Goal: Information Seeking & Learning: Check status

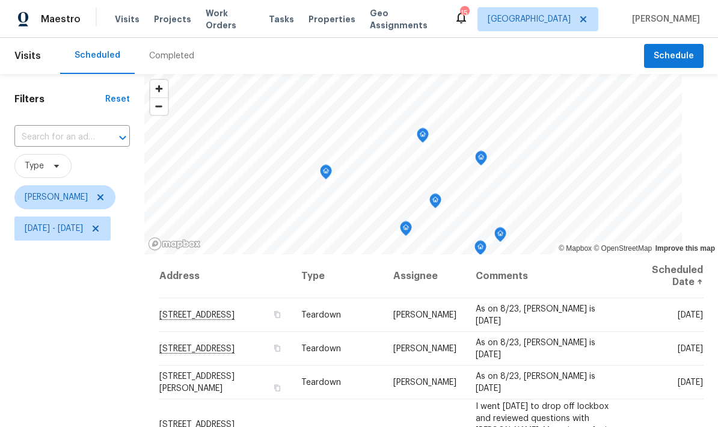
click at [138, 348] on div "Filters Reset ​ Type Jeffrey Lenz Tue, Aug 05 - Mon, Aug 25" at bounding box center [72, 335] width 144 height 522
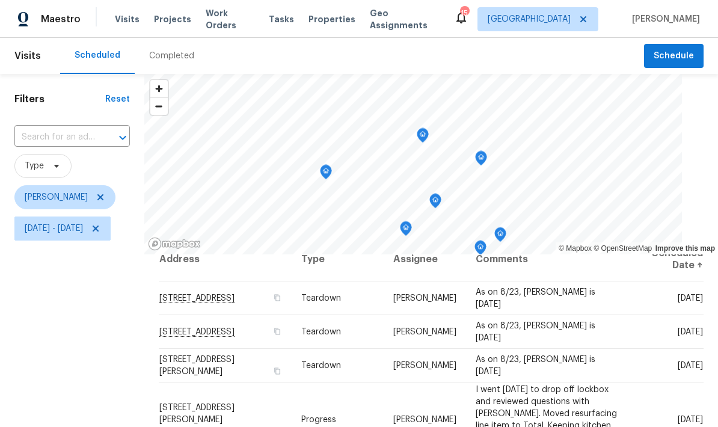
click at [91, 366] on div "Filters Reset ​ Type Jeffrey Lenz Tue, Aug 05 - Mon, Aug 25" at bounding box center [72, 335] width 144 height 522
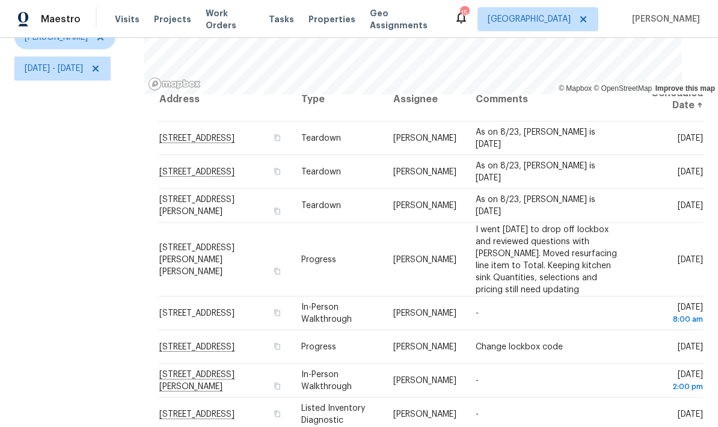
scroll to position [159, 0]
click at [629, 364] on td "-" at bounding box center [548, 381] width 164 height 34
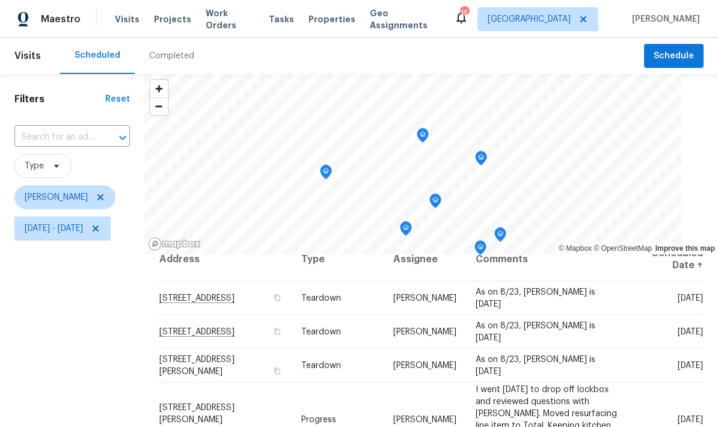
click at [331, 165] on icon "Map marker" at bounding box center [325, 172] width 11 height 14
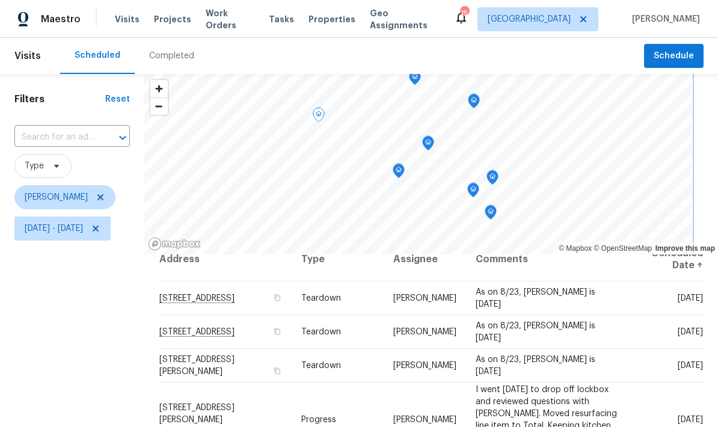
click at [404, 170] on icon "Map marker" at bounding box center [398, 171] width 11 height 14
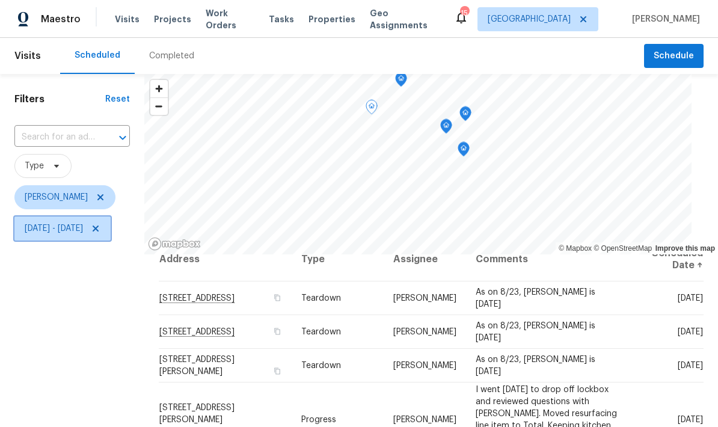
click at [83, 228] on span "Tue, Aug 05 - Mon, Aug 25" at bounding box center [54, 228] width 58 height 12
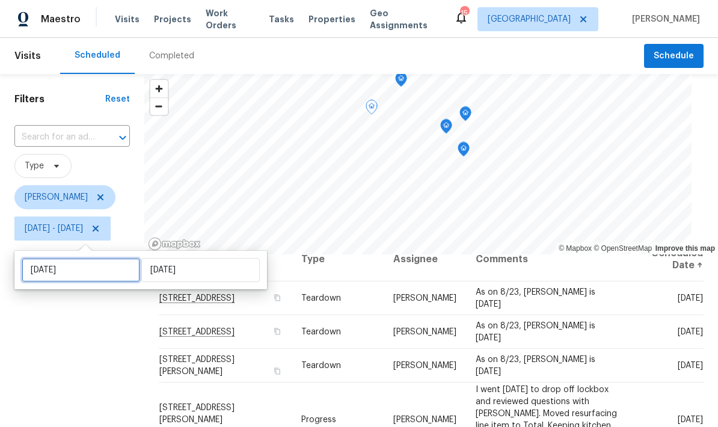
click at [75, 269] on input "Tue, Aug 05" at bounding box center [81, 270] width 118 height 24
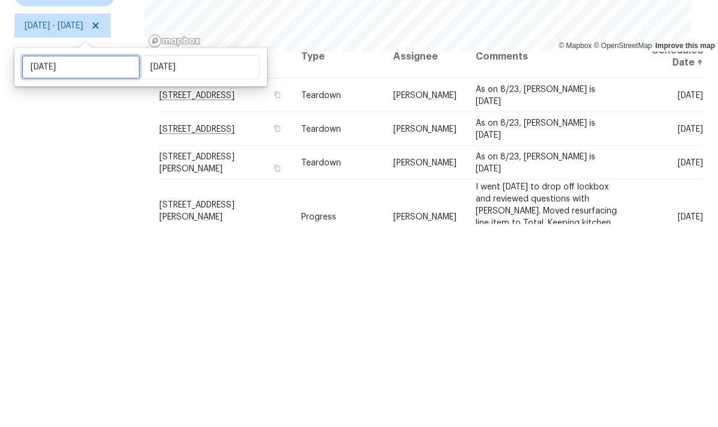
select select "7"
select select "2025"
select select "8"
select select "2025"
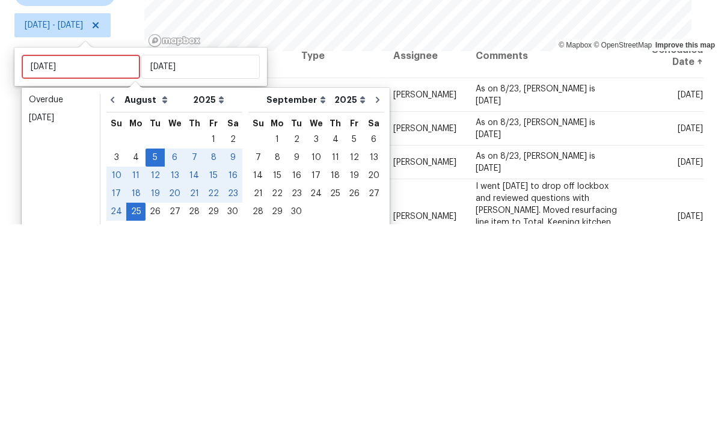
scroll to position [48, 0]
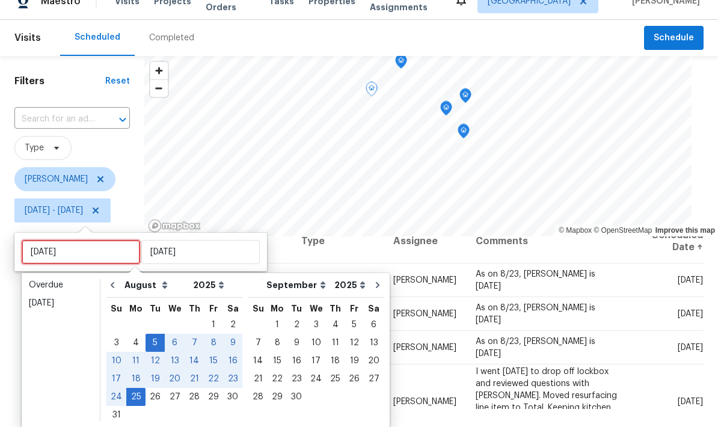
type input "[DATE]"
click at [155, 388] on div "26" at bounding box center [155, 396] width 19 height 17
type input "[DATE]"
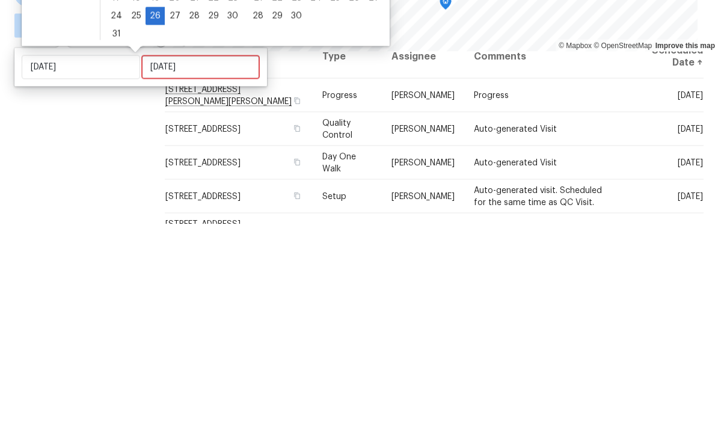
click at [109, 111] on div "Filters Reset ​ Type Jeffrey Lenz Tue, Aug 26 - ∞" at bounding box center [75, 335] width 150 height 522
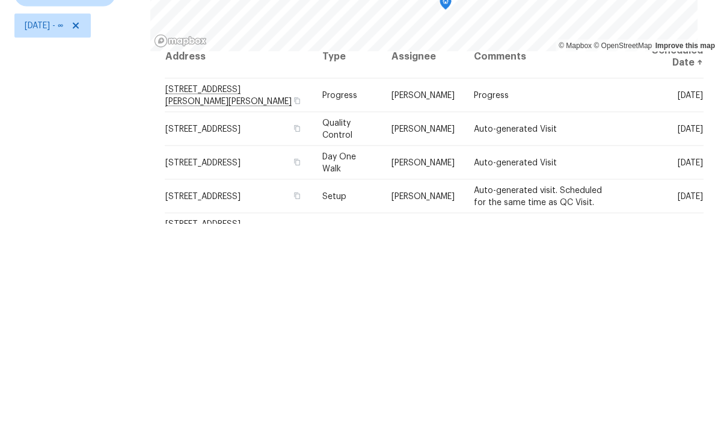
scroll to position [48, 0]
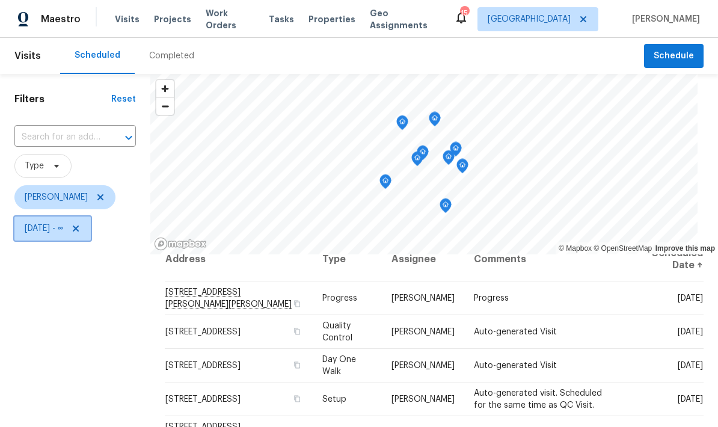
click at [63, 222] on span "Tue, Aug 26 - ∞" at bounding box center [44, 228] width 38 height 12
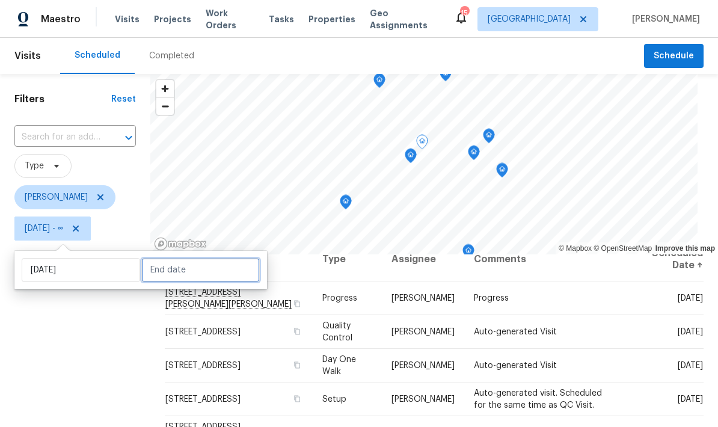
click at [180, 258] on input "text" at bounding box center [200, 270] width 118 height 24
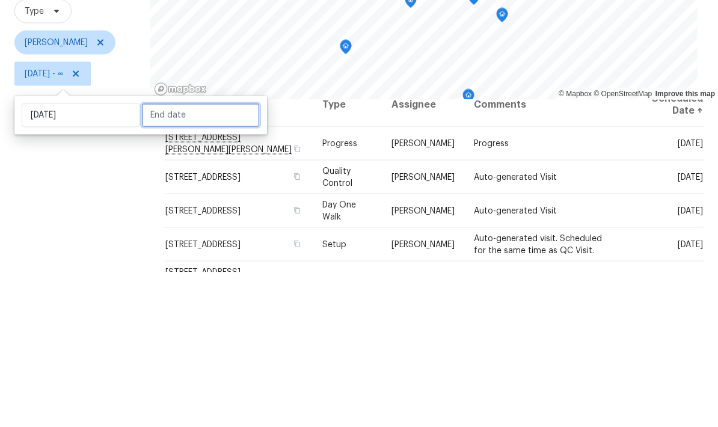
select select "7"
select select "2025"
select select "8"
select select "2025"
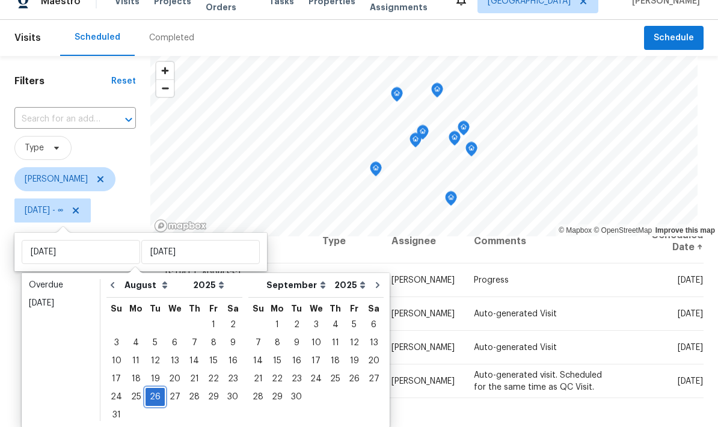
click at [151, 388] on div "26" at bounding box center [155, 396] width 19 height 17
type input "[DATE]"
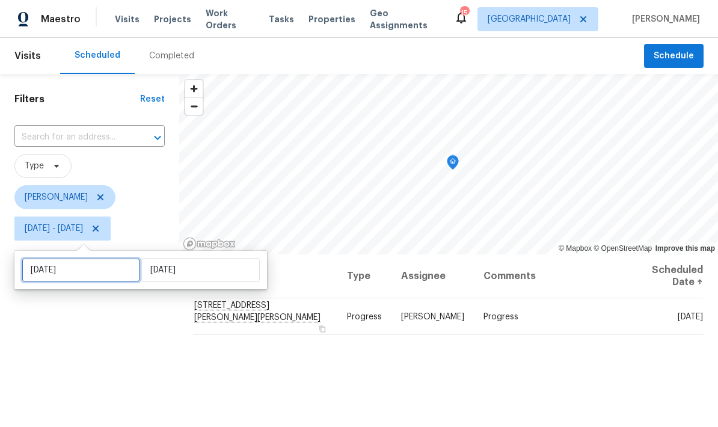
click at [82, 272] on input "[DATE]" at bounding box center [81, 270] width 118 height 24
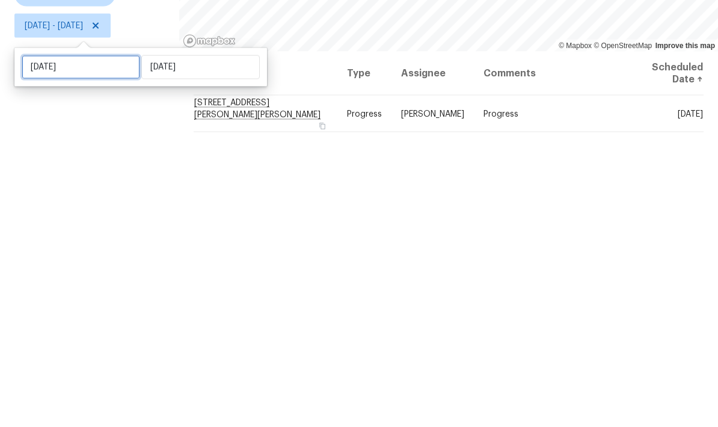
select select "7"
select select "2025"
select select "8"
select select "2025"
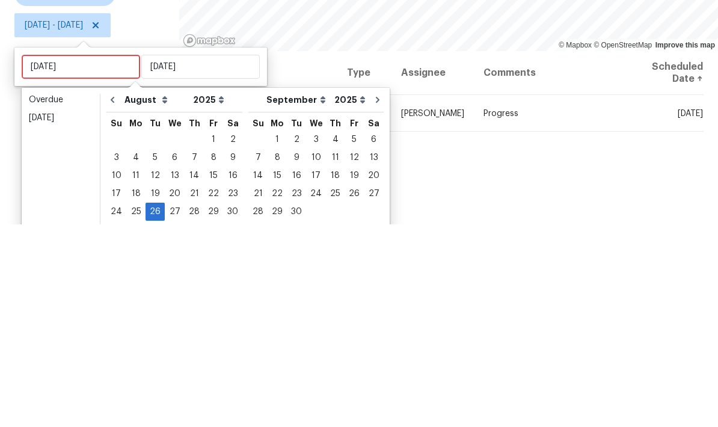
scroll to position [48, 0]
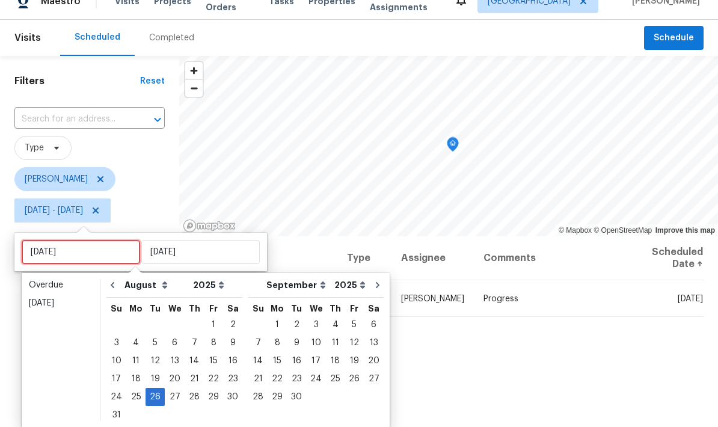
type input "Wed, Aug 27"
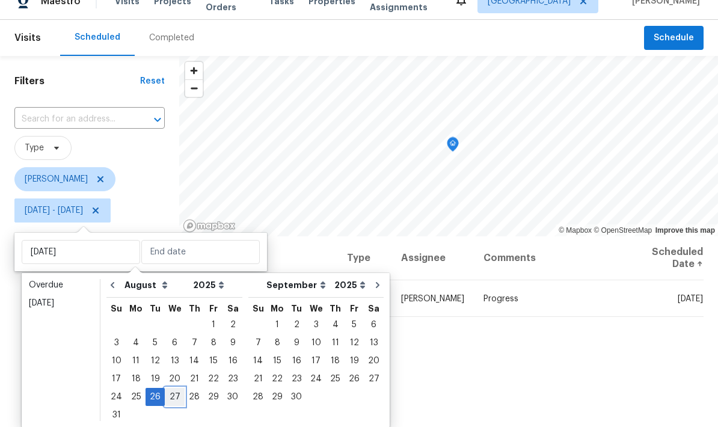
click at [174, 388] on div "27" at bounding box center [175, 396] width 20 height 17
type input "Wed, Aug 27"
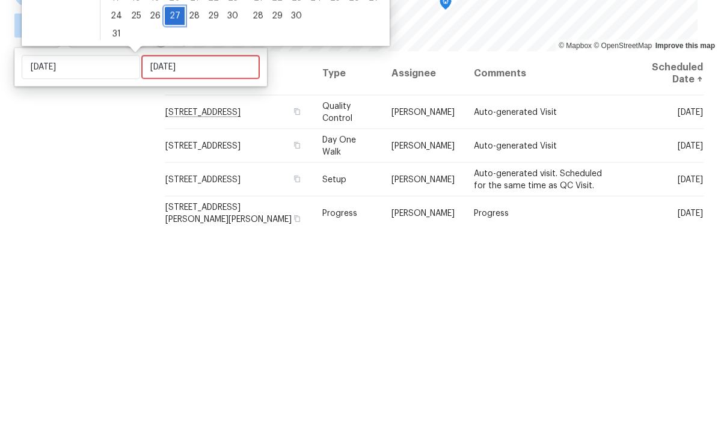
click at [179, 210] on div "27" at bounding box center [175, 218] width 20 height 17
type input "Wed, Aug 27"
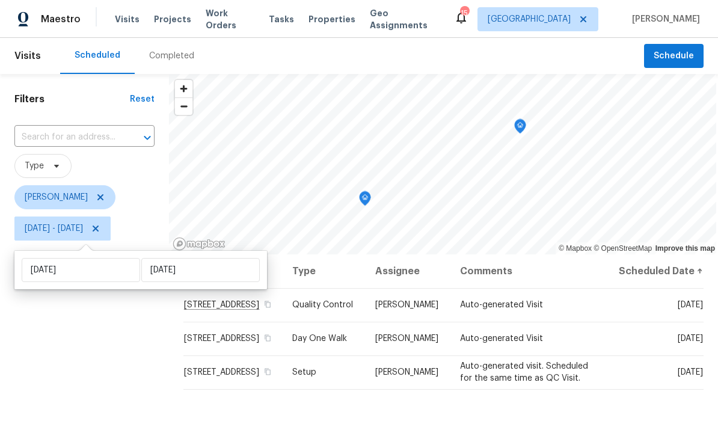
click at [118, 363] on div "Filters Reset ​ Type Jeffrey Lenz Wed, Aug 27 - Wed, Aug 27" at bounding box center [84, 335] width 169 height 522
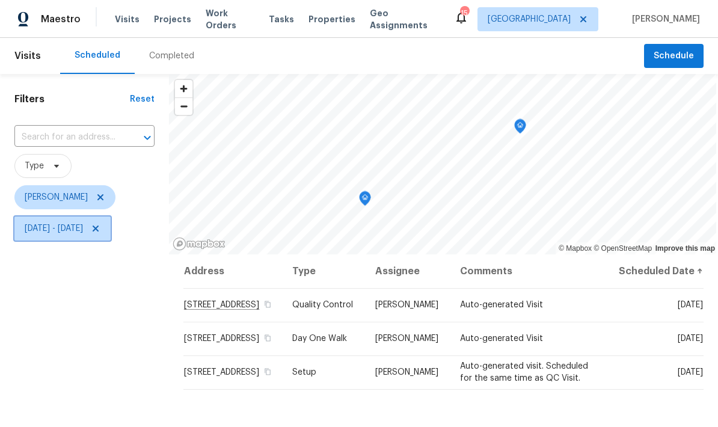
click at [100, 240] on span "Wed, Aug 27 - Wed, Aug 27" at bounding box center [62, 228] width 96 height 24
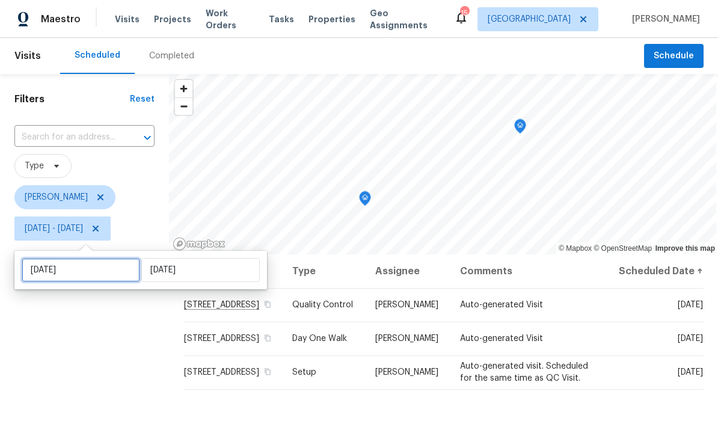
click at [88, 280] on input "Wed, Aug 27" at bounding box center [81, 270] width 118 height 24
select select "7"
select select "2025"
select select "8"
select select "2025"
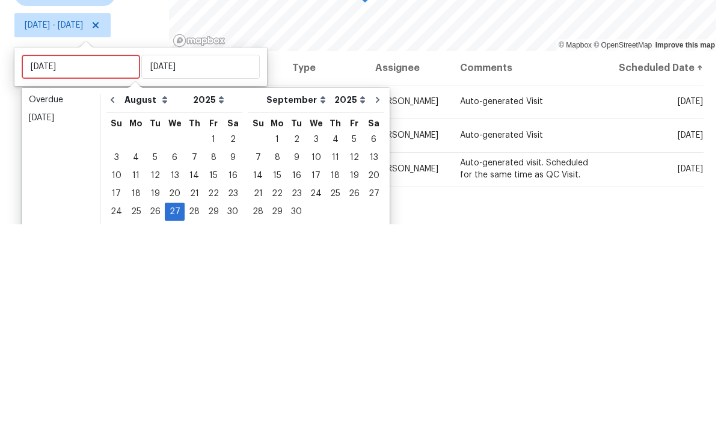
scroll to position [48, 0]
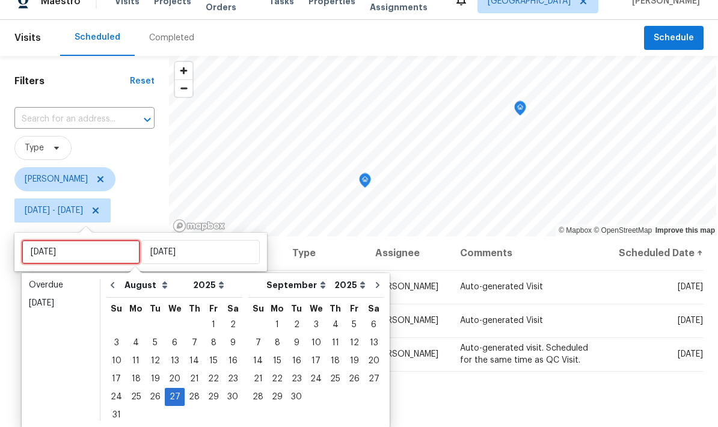
type input "Thu, Aug 28"
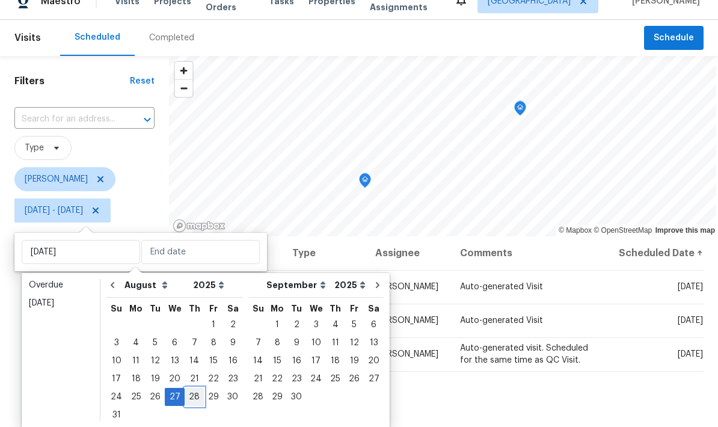
click at [193, 388] on div "28" at bounding box center [194, 396] width 19 height 17
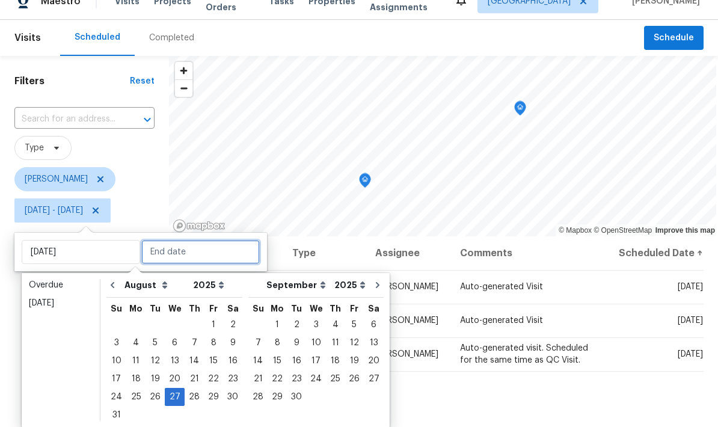
type input "Thu, Aug 28"
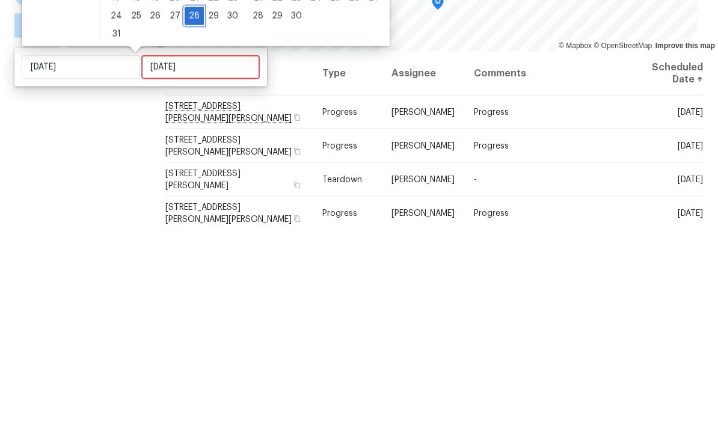
click at [187, 210] on div "28" at bounding box center [194, 218] width 19 height 17
type input "Thu, Aug 28"
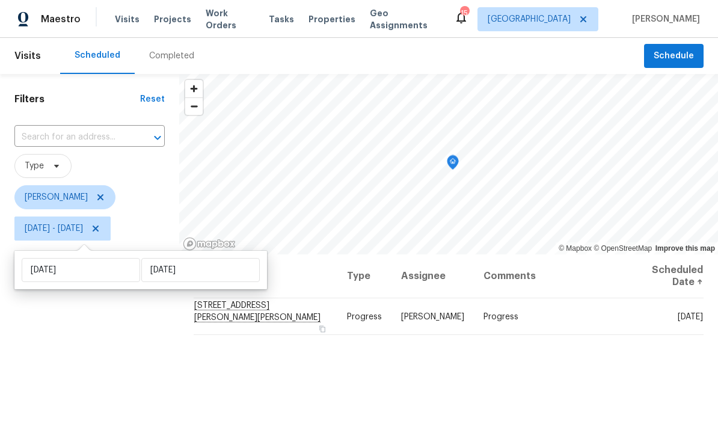
click at [125, 366] on div "Filters Reset ​ Type Jeffrey Lenz Thu, Aug 28 - Thu, Aug 28" at bounding box center [89, 335] width 179 height 522
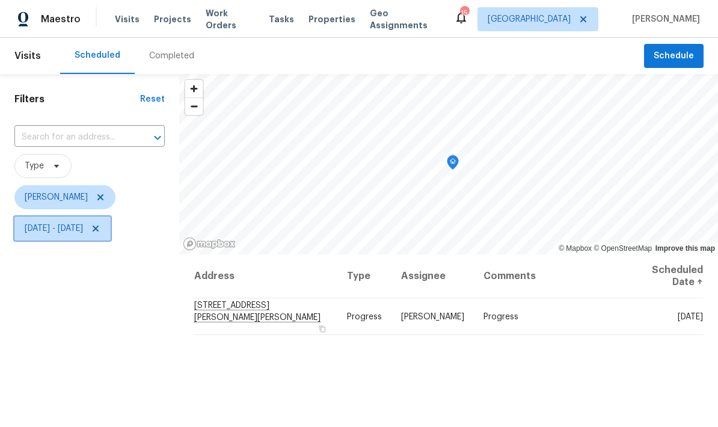
click at [83, 234] on span "Thu, Aug 28 - Thu, Aug 28" at bounding box center [54, 228] width 58 height 12
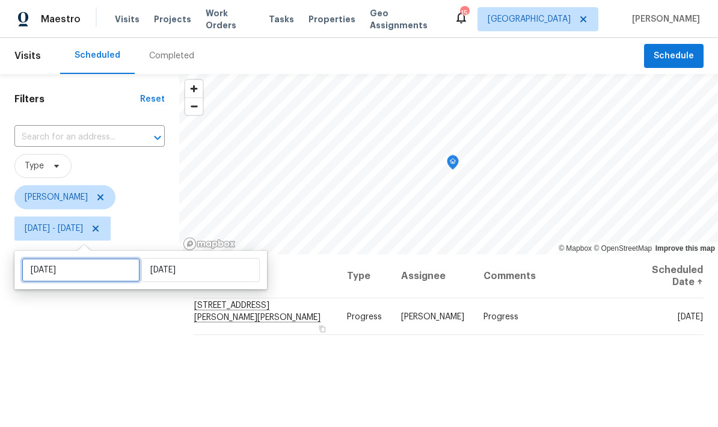
click at [100, 274] on input "Thu, Aug 28" at bounding box center [81, 270] width 118 height 24
select select "7"
select select "2025"
select select "8"
select select "2025"
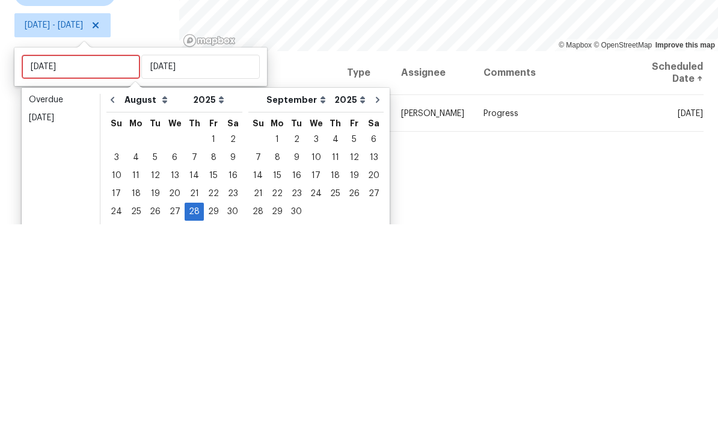
scroll to position [48, 0]
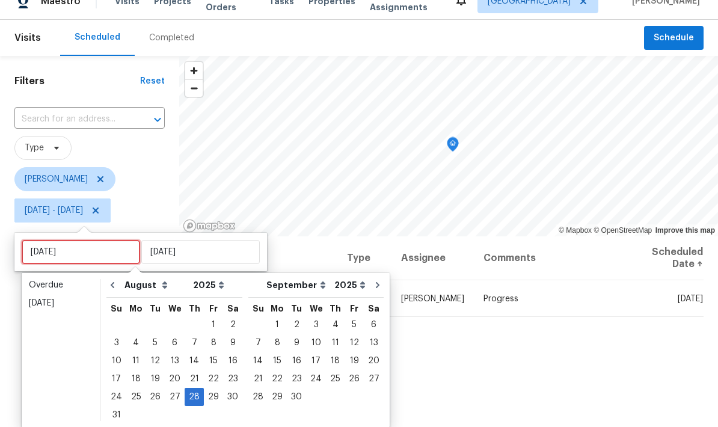
type input "[DATE]"
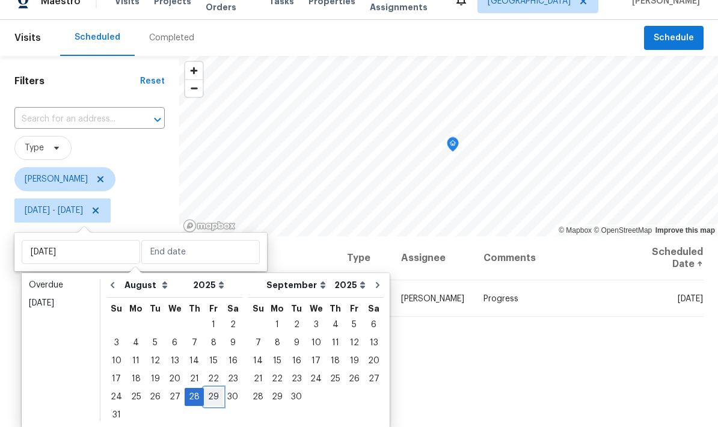
click at [209, 388] on div "29" at bounding box center [213, 396] width 19 height 17
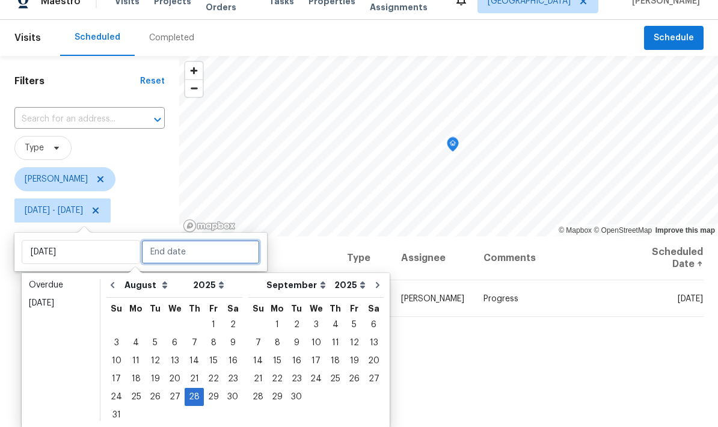
type input "[DATE]"
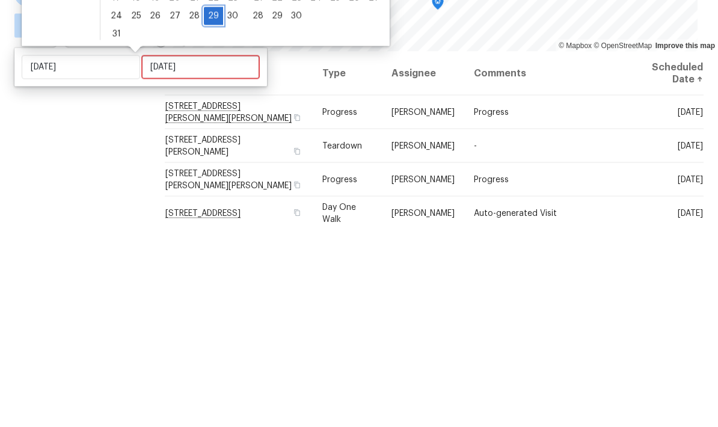
click at [206, 210] on div "29" at bounding box center [213, 218] width 19 height 17
type input "[DATE]"
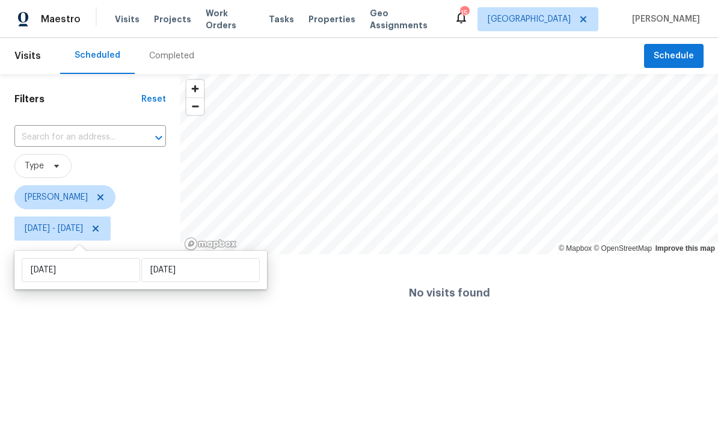
click at [117, 331] on html "Maestro Visits Projects Work Orders Tasks Properties Geo Assignments 15 Minneap…" at bounding box center [359, 165] width 718 height 331
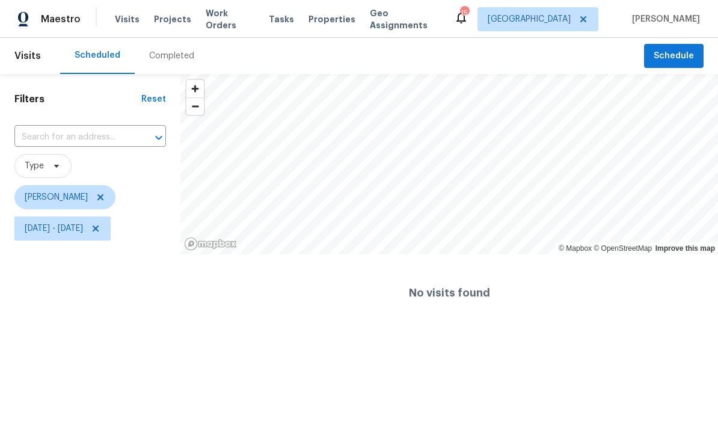
click at [125, 329] on div "Filters Reset ​ Type Jeffrey Lenz Fri, Aug 29 - Fri, Aug 29" at bounding box center [90, 202] width 180 height 257
click at [83, 230] on span "Fri, Aug 29 - Fri, Aug 29" at bounding box center [54, 228] width 58 height 12
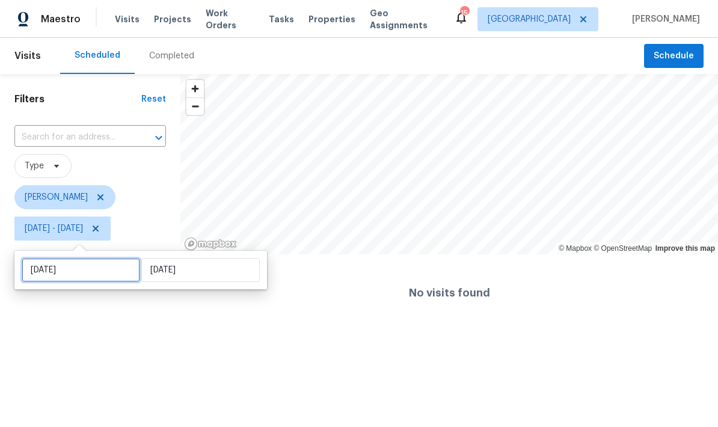
click at [96, 271] on input "[DATE]" at bounding box center [81, 270] width 118 height 24
select select "7"
select select "2025"
select select "8"
select select "2025"
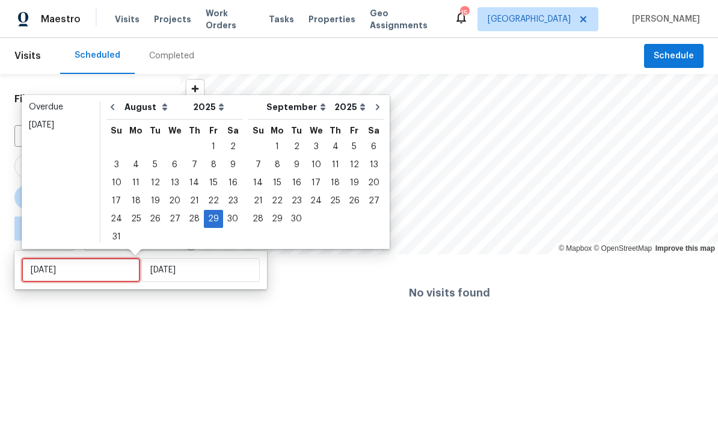
type input "[DATE]"
click at [268, 146] on div "1" at bounding box center [277, 146] width 19 height 17
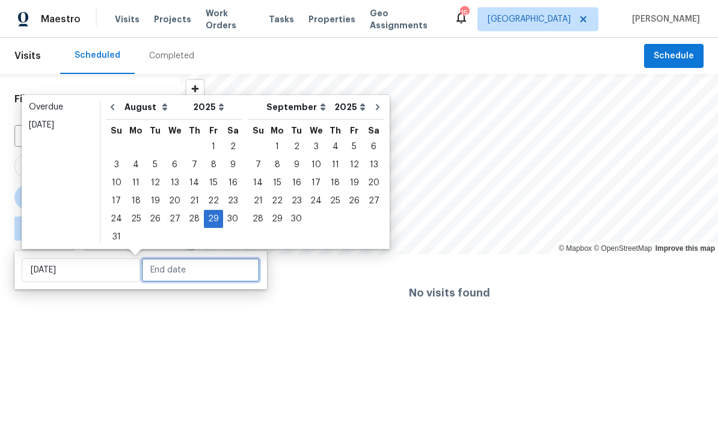
type input "[DATE]"
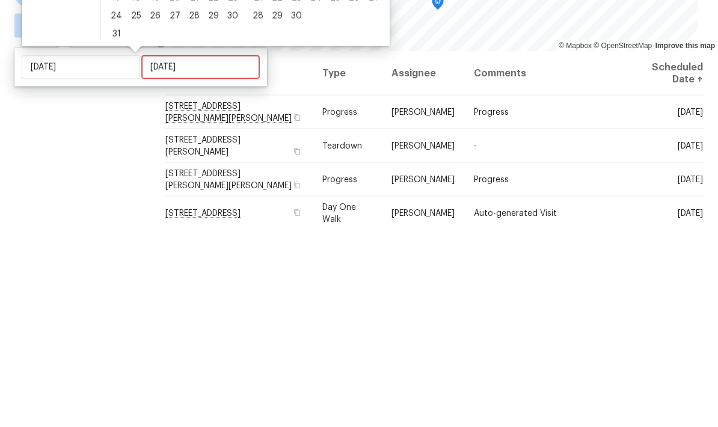
scroll to position [48, 0]
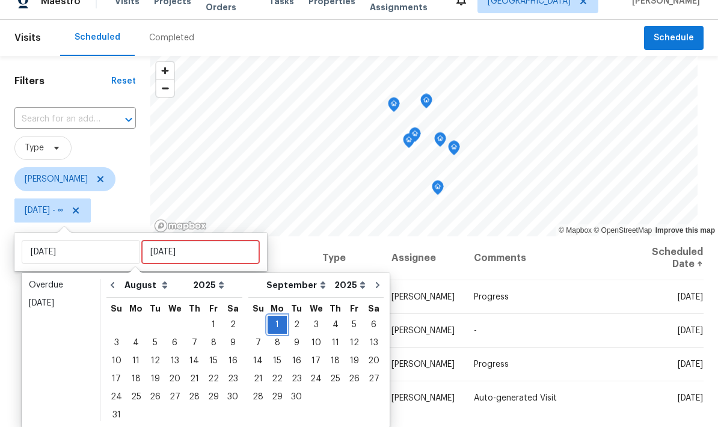
click at [268, 316] on div "1" at bounding box center [277, 324] width 19 height 17
type input "[DATE]"
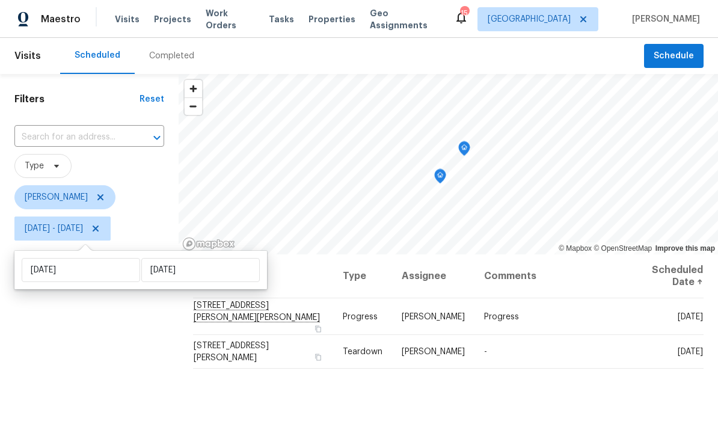
click at [103, 379] on div "Filters Reset ​ Type Jeffrey Lenz Mon, Sep 01 - Mon, Sep 01" at bounding box center [89, 335] width 179 height 522
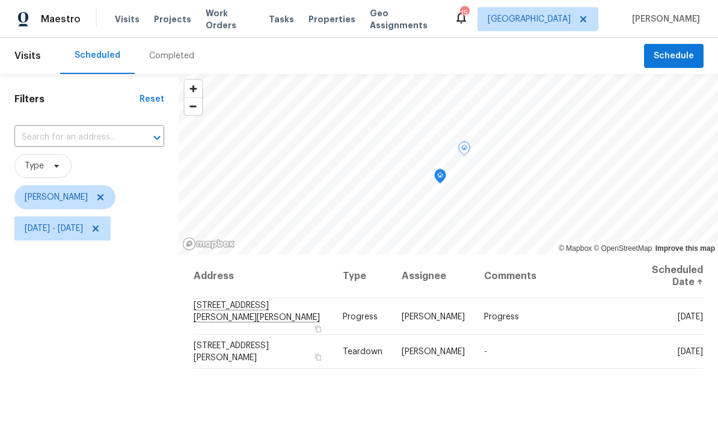
click at [0, 0] on icon at bounding box center [0, 0] width 0 height 0
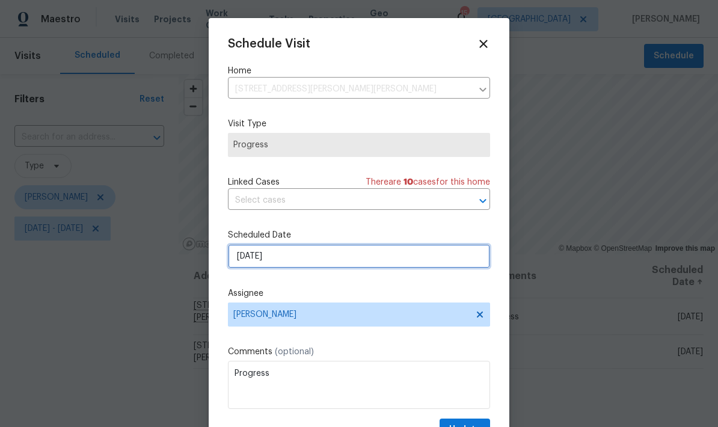
click at [304, 264] on input "9/1/2025" at bounding box center [359, 256] width 262 height 24
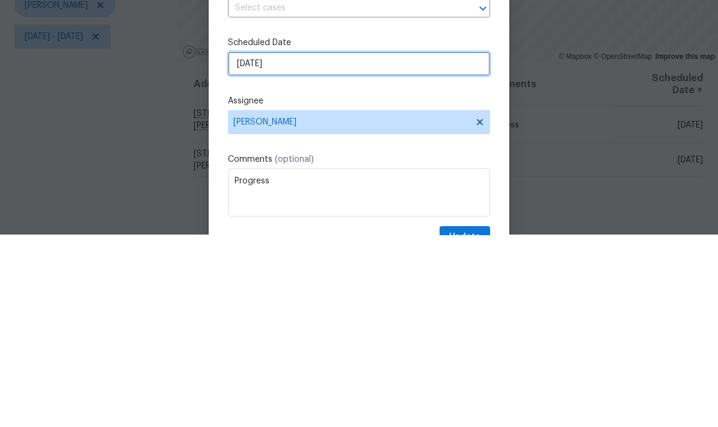
select select "8"
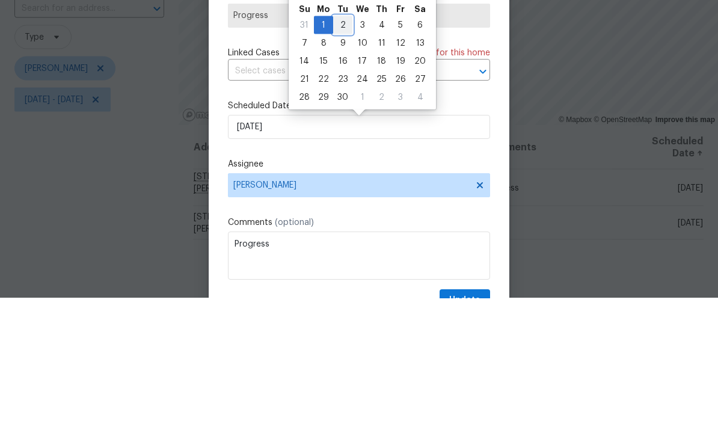
click at [335, 146] on div "2" at bounding box center [342, 154] width 19 height 17
type input "9/2/2025"
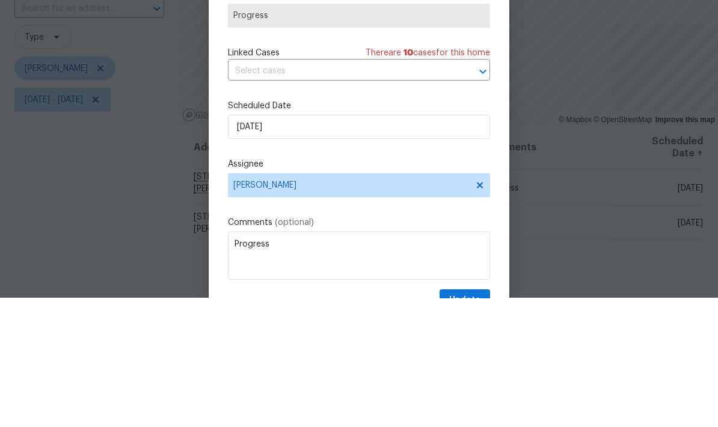
scroll to position [48, 0]
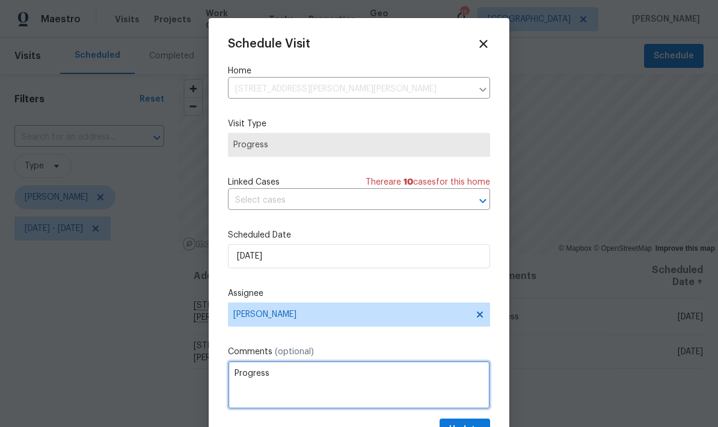
click at [465, 409] on textarea "Progress" at bounding box center [359, 385] width 262 height 48
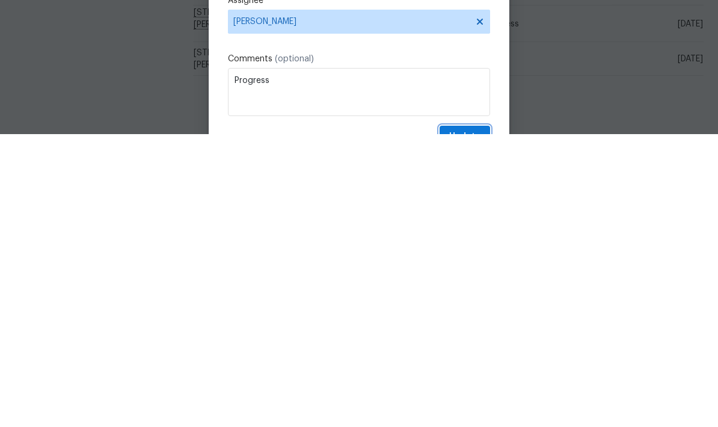
click at [459, 418] on button "Update" at bounding box center [465, 429] width 51 height 22
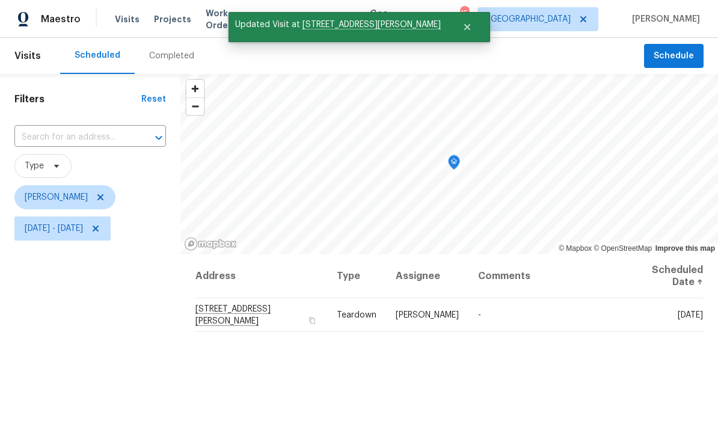
scroll to position [0, 0]
click at [83, 232] on span "Mon, Sep 01 - Mon, Sep 01" at bounding box center [54, 228] width 58 height 12
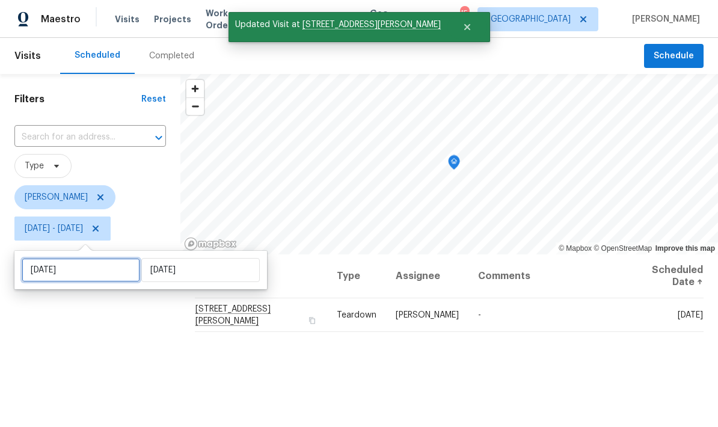
click at [104, 265] on input "[DATE]" at bounding box center [81, 270] width 118 height 24
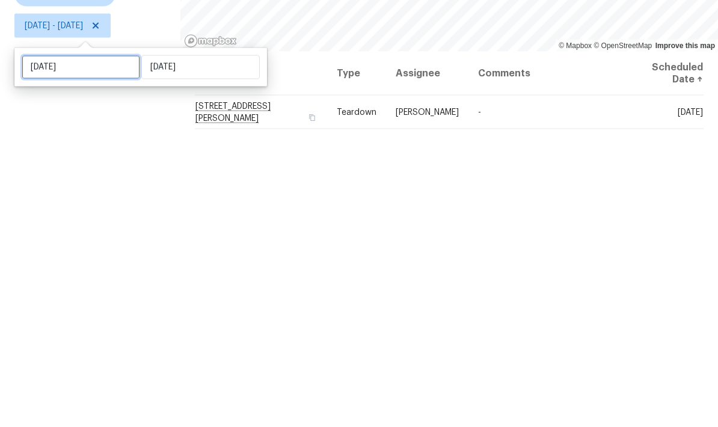
select select "8"
select select "2025"
select select "9"
select select "2025"
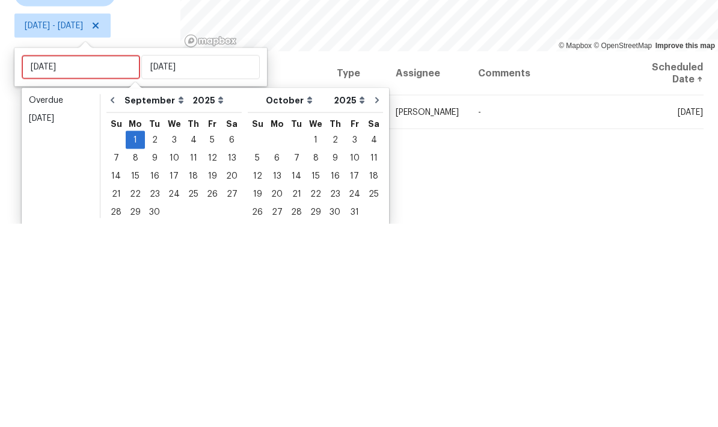
scroll to position [48, 0]
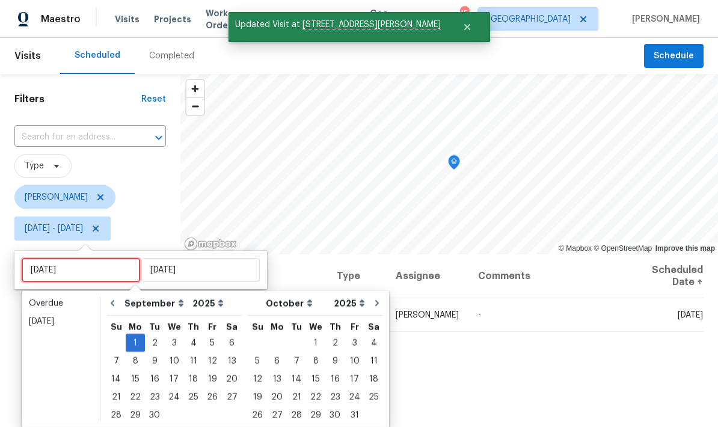
type input "[DATE]"
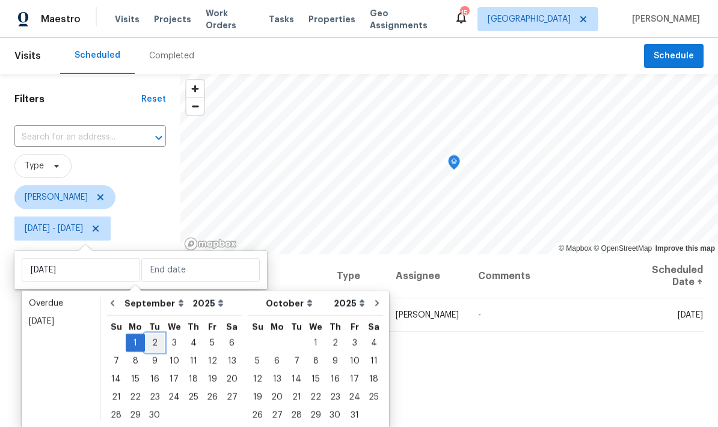
click at [150, 334] on div "2" at bounding box center [154, 342] width 19 height 17
type input "[DATE]"
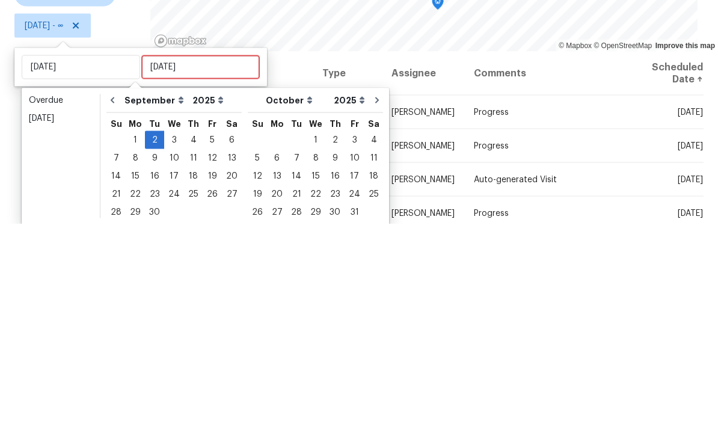
scroll to position [48, 0]
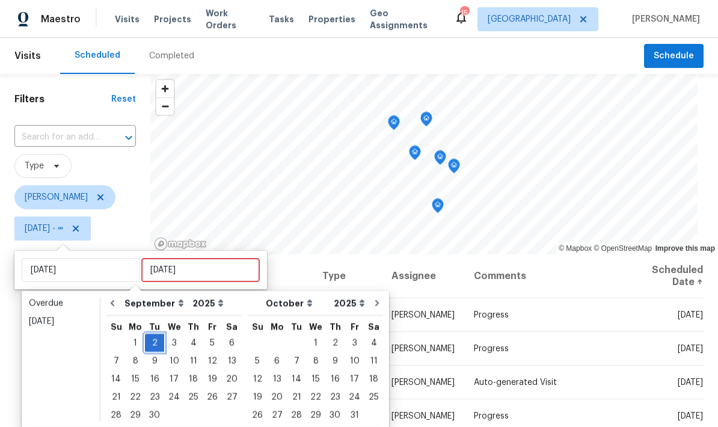
click at [147, 334] on div "2" at bounding box center [154, 342] width 19 height 17
type input "[DATE]"
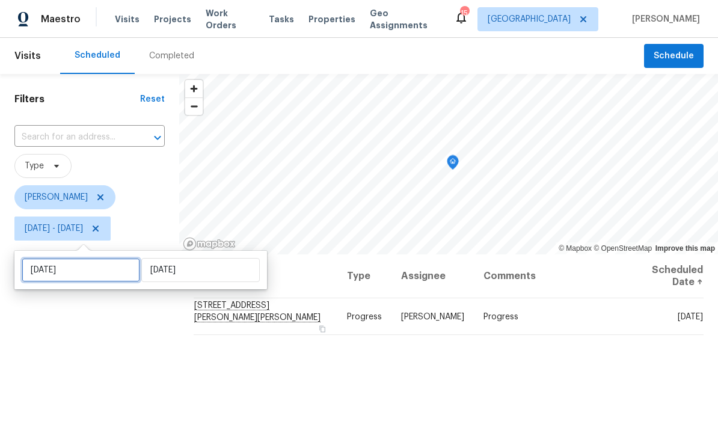
click at [100, 279] on input "[DATE]" at bounding box center [81, 270] width 118 height 24
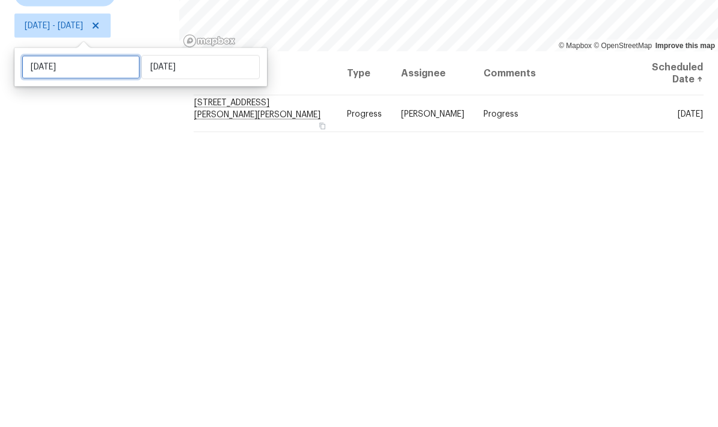
select select "8"
select select "2025"
select select "9"
select select "2025"
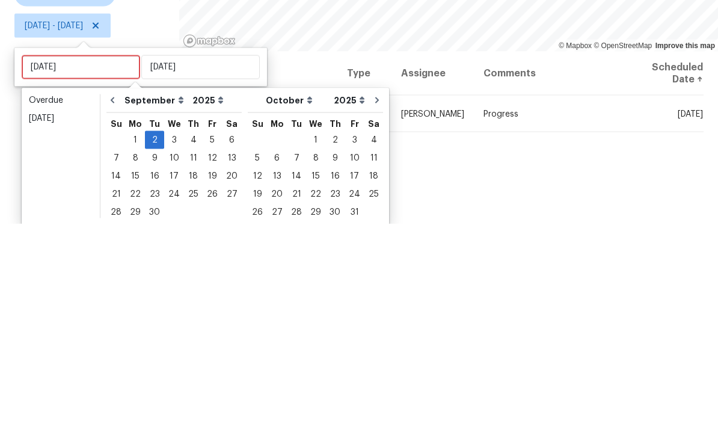
scroll to position [48, 0]
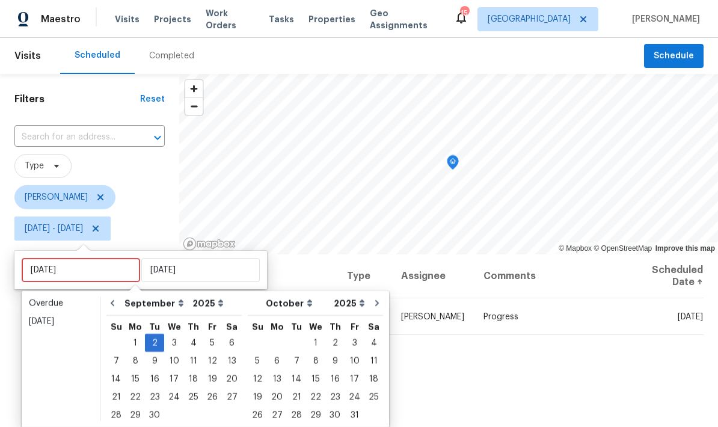
click at [147, 185] on span "[PERSON_NAME]" at bounding box center [89, 197] width 150 height 24
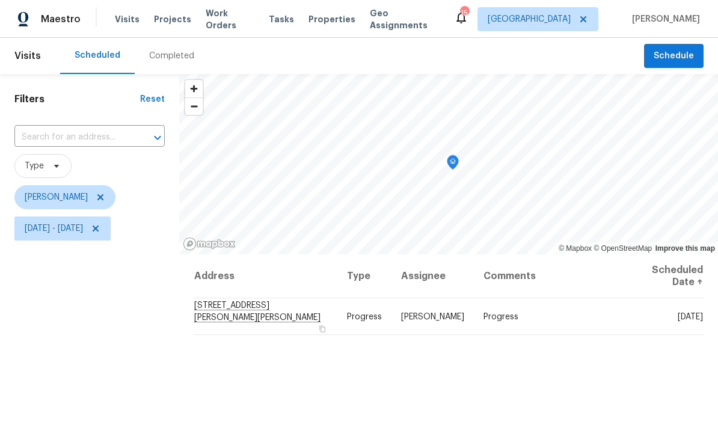
scroll to position [0, 0]
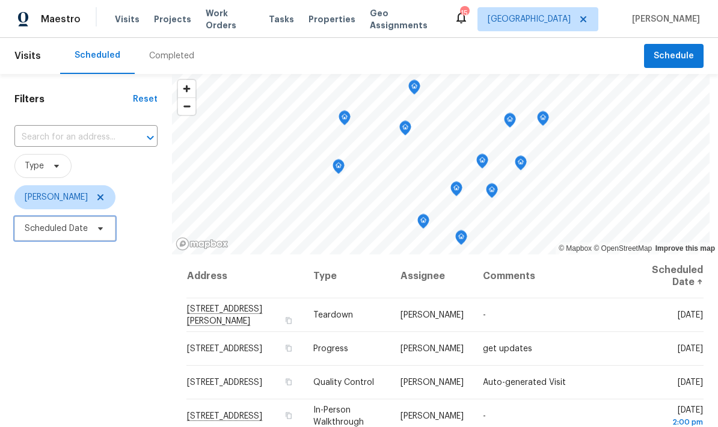
click at [94, 226] on span at bounding box center [98, 229] width 13 height 10
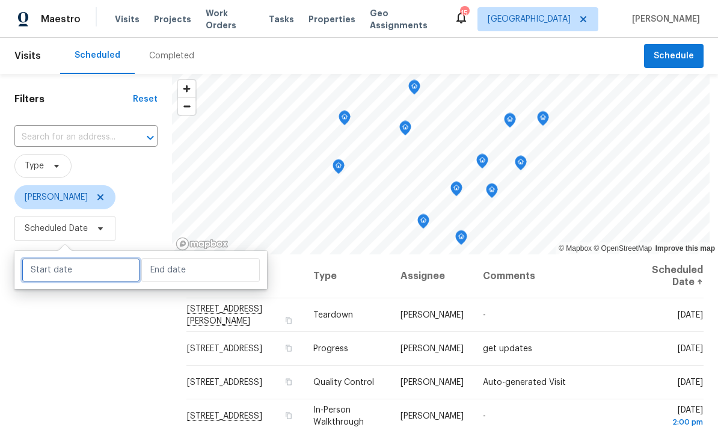
click at [63, 277] on input "text" at bounding box center [81, 270] width 118 height 24
select select "7"
select select "2025"
select select "8"
select select "2025"
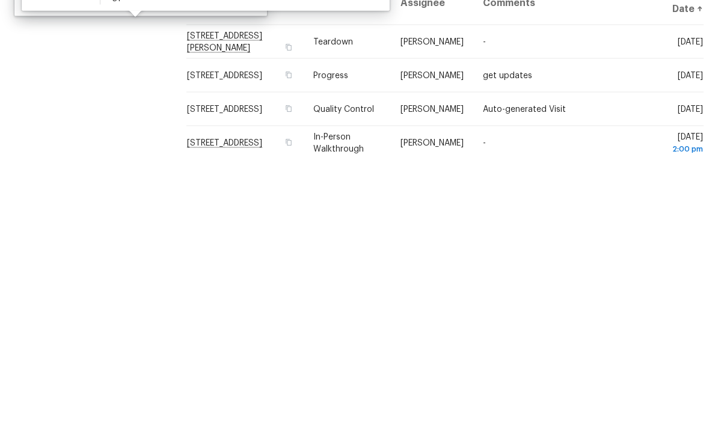
scroll to position [48, 0]
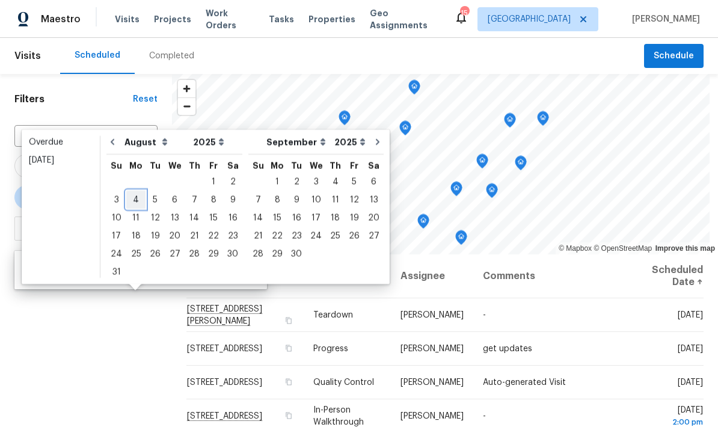
click at [135, 191] on div "4" at bounding box center [135, 199] width 19 height 17
type input "[DATE]"
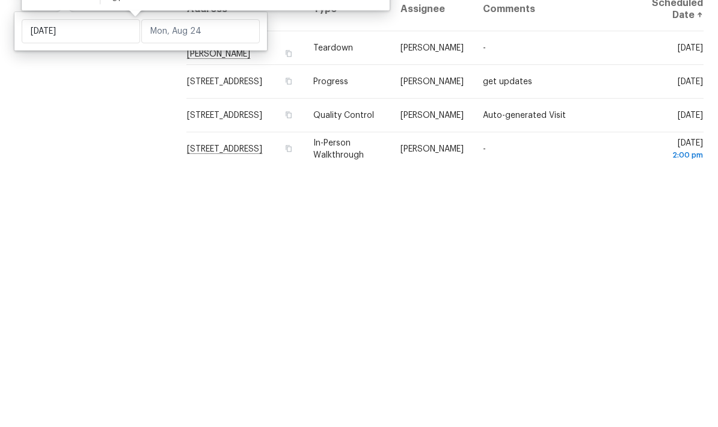
scroll to position [48, 0]
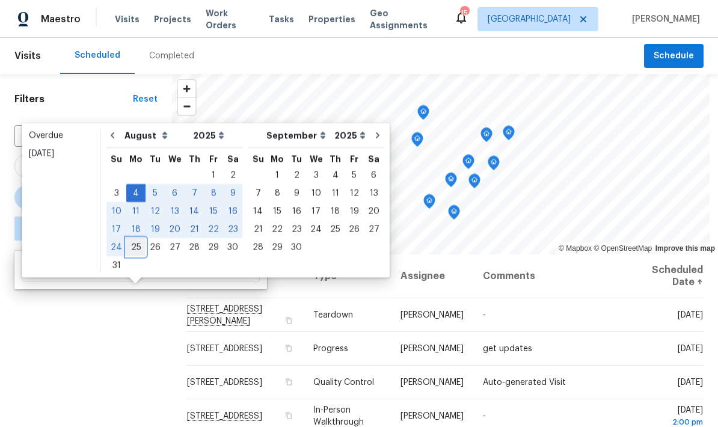
click at [132, 239] on div "25" at bounding box center [135, 247] width 19 height 17
type input "[DATE]"
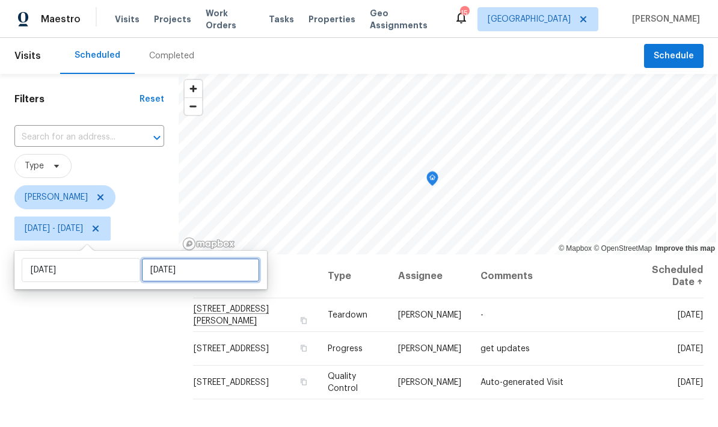
click at [187, 276] on input "[DATE]" at bounding box center [200, 270] width 118 height 24
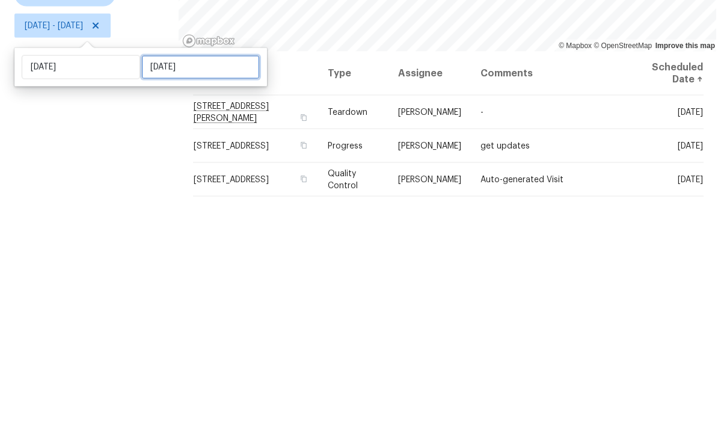
select select "7"
select select "2025"
select select "8"
select select "2025"
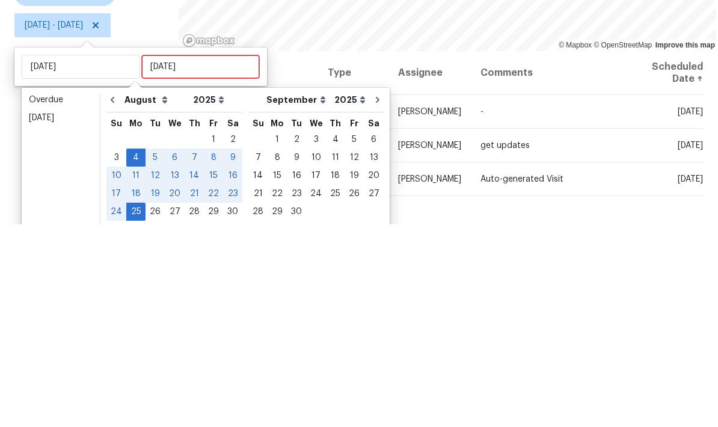
scroll to position [48, 0]
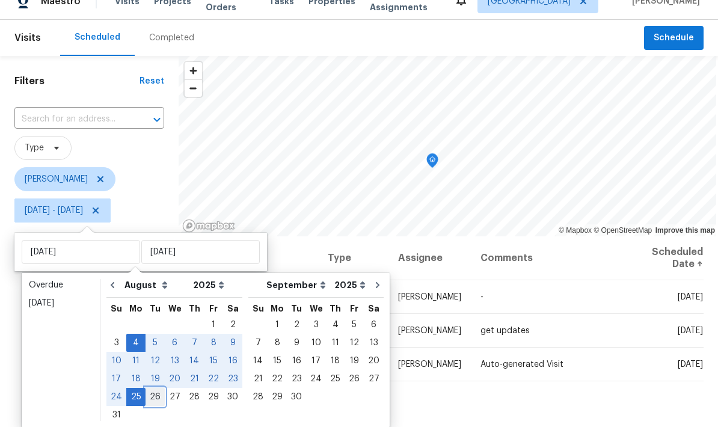
click at [155, 388] on div "26" at bounding box center [155, 396] width 19 height 17
type input "[DATE]"
